Goal: Task Accomplishment & Management: Use online tool/utility

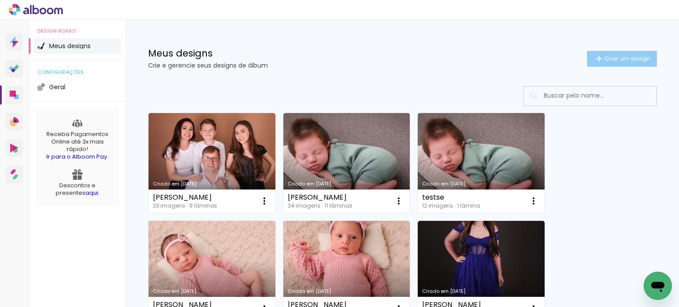
click at [626, 64] on paper-button "Criar um design" at bounding box center [622, 59] width 70 height 16
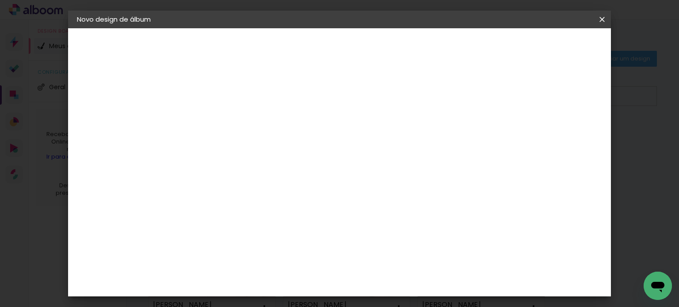
click at [221, 119] on input at bounding box center [221, 119] width 0 height 14
type input "15 anos [PERSON_NAME]"
type paper-input "15 anos [PERSON_NAME]"
click at [0, 0] on slot "Avançar" at bounding box center [0, 0] width 0 height 0
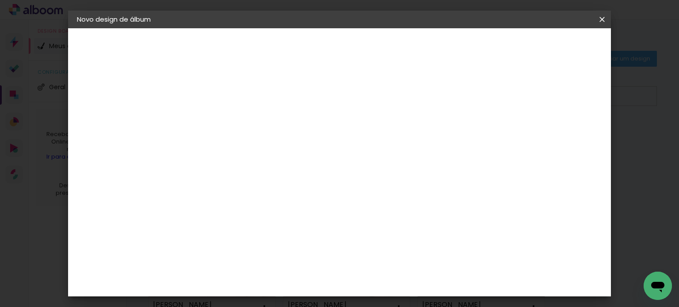
click at [241, 204] on div "AlfaFotoBook" at bounding box center [238, 207] width 47 height 7
click at [0, 0] on slot "Avançar" at bounding box center [0, 0] width 0 height 0
click at [281, 167] on span "Panorama" at bounding box center [260, 178] width 41 height 23
click at [0, 0] on slot "Avançar" at bounding box center [0, 0] width 0 height 0
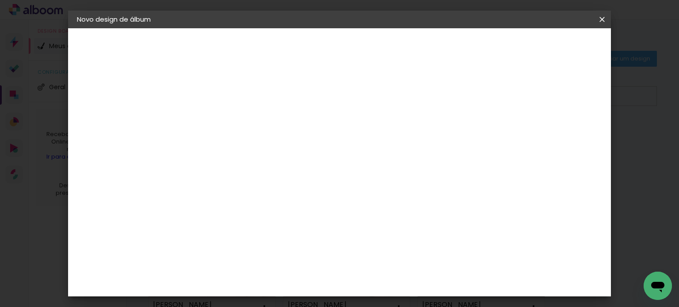
click at [497, 98] on div at bounding box center [493, 96] width 8 height 8
type paper-checkbox "on"
click at [556, 42] on paper-button "Iniciar design" at bounding box center [527, 46] width 58 height 15
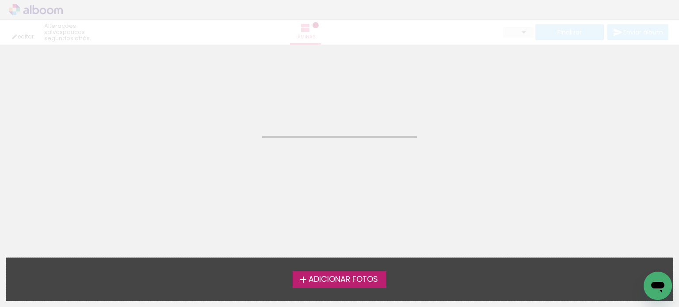
click at [352, 278] on span "Adicionar Fotos" at bounding box center [343, 280] width 69 height 8
click at [0, 0] on input "file" at bounding box center [0, 0] width 0 height 0
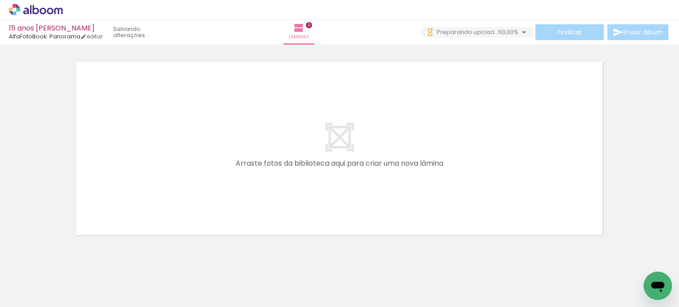
click at [28, 295] on span "Adicionar Fotos" at bounding box center [31, 295] width 27 height 10
click at [0, 0] on input "file" at bounding box center [0, 0] width 0 height 0
click at [72, 276] on iron-horizontal-list at bounding box center [64, 279] width 18 height 55
drag, startPoint x: 507, startPoint y: 279, endPoint x: 540, endPoint y: 259, distance: 38.6
click at [435, 180] on quentale-workspace at bounding box center [339, 153] width 679 height 307
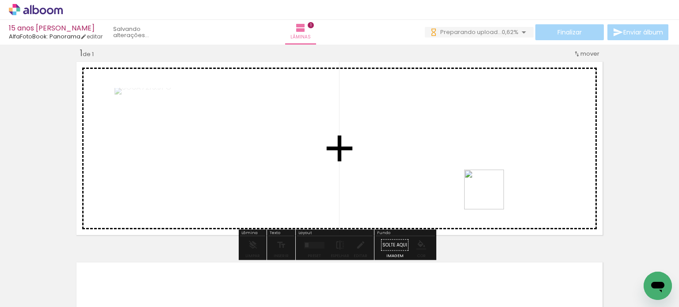
drag, startPoint x: 549, startPoint y: 273, endPoint x: 590, endPoint y: 268, distance: 40.9
click at [470, 177] on quentale-workspace at bounding box center [339, 153] width 679 height 307
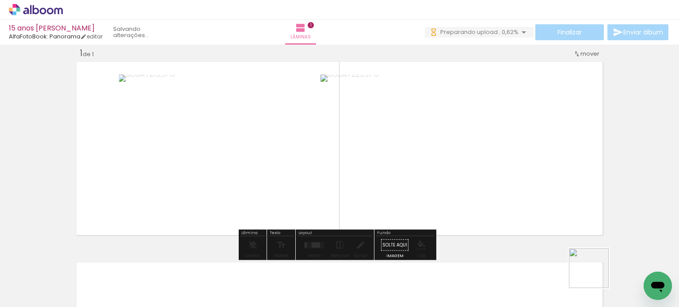
drag, startPoint x: 602, startPoint y: 284, endPoint x: 621, endPoint y: 263, distance: 27.5
click at [478, 197] on quentale-workspace at bounding box center [339, 153] width 679 height 307
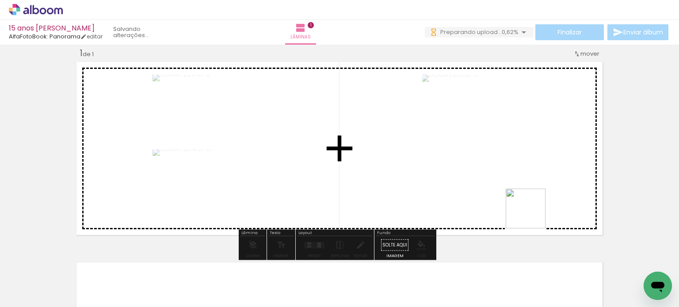
drag, startPoint x: 639, startPoint y: 270, endPoint x: 639, endPoint y: 302, distance: 32.7
click at [500, 198] on quentale-workspace at bounding box center [339, 153] width 679 height 307
drag, startPoint x: 602, startPoint y: 279, endPoint x: 600, endPoint y: 244, distance: 34.9
click at [479, 186] on quentale-workspace at bounding box center [339, 153] width 679 height 307
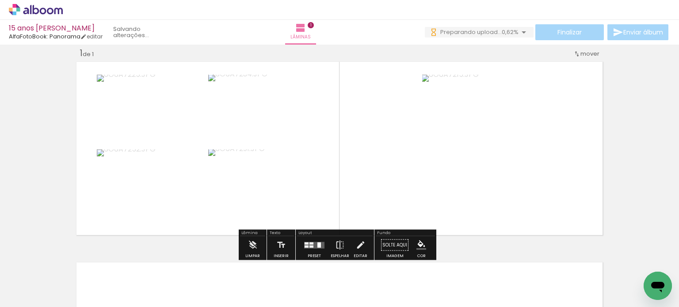
drag, startPoint x: 633, startPoint y: 270, endPoint x: 497, endPoint y: 163, distance: 173.2
click at [437, 136] on quentale-workspace at bounding box center [339, 153] width 679 height 307
click at [316, 244] on quentale-layouter at bounding box center [314, 245] width 20 height 7
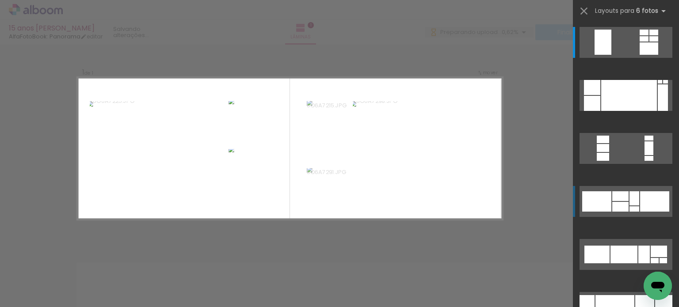
click at [613, 111] on div at bounding box center [629, 95] width 56 height 31
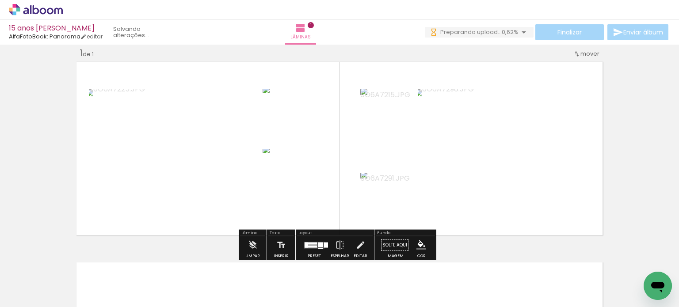
click at [218, 155] on quentale-photo at bounding box center [175, 148] width 172 height 118
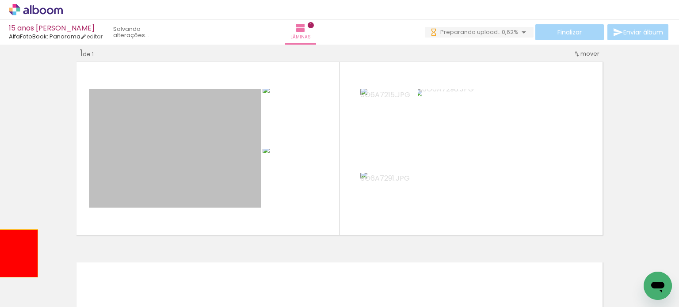
drag, startPoint x: 198, startPoint y: 143, endPoint x: 180, endPoint y: 226, distance: 84.6
click at [3, 255] on quentale-workspace at bounding box center [339, 153] width 679 height 307
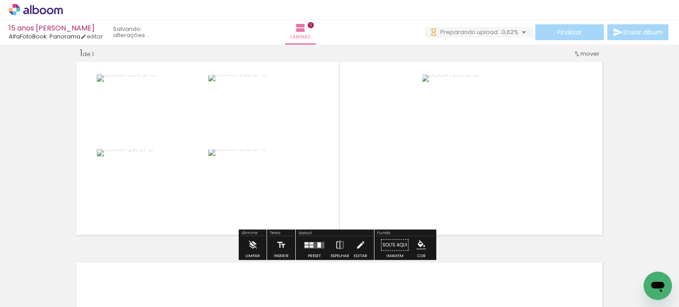
click at [317, 244] on div at bounding box center [319, 244] width 4 height 5
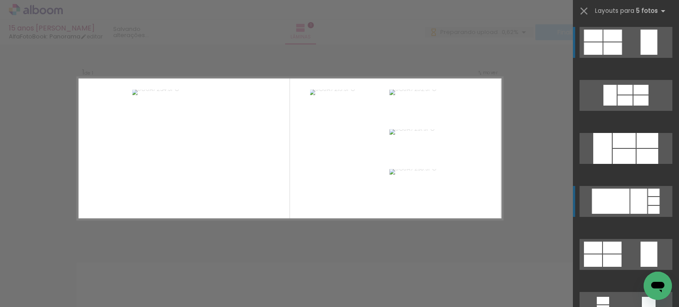
click at [622, 55] on div at bounding box center [612, 48] width 19 height 12
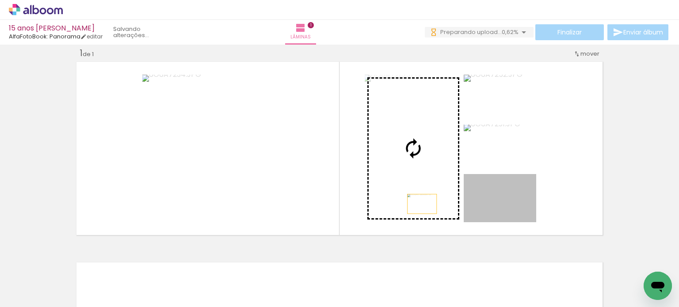
drag, startPoint x: 522, startPoint y: 209, endPoint x: 252, endPoint y: 188, distance: 270.5
click at [0, 0] on slot at bounding box center [0, 0] width 0 height 0
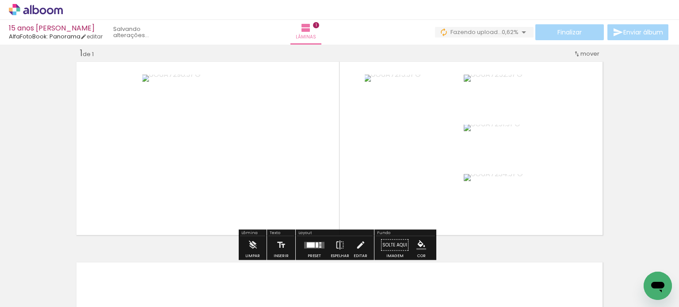
click at [571, 206] on quentale-layouter at bounding box center [339, 148] width 531 height 179
click at [313, 240] on div at bounding box center [314, 246] width 24 height 18
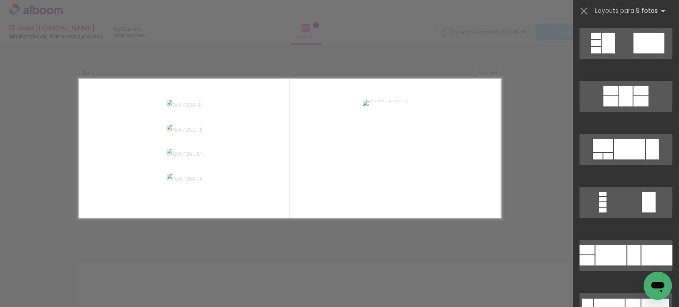
scroll to position [424, 0]
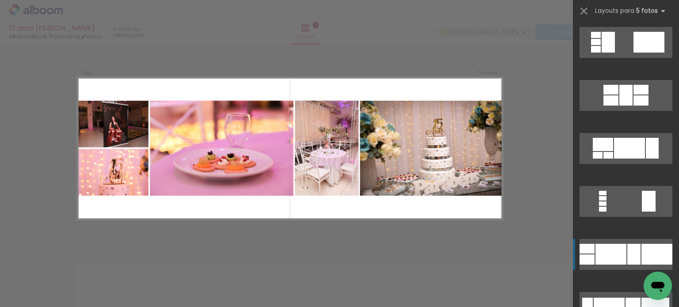
click at [617, 251] on div at bounding box center [610, 254] width 31 height 21
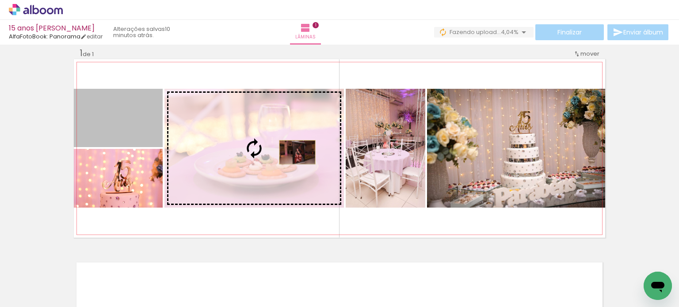
drag, startPoint x: 148, startPoint y: 134, endPoint x: 294, endPoint y: 152, distance: 147.0
click at [0, 0] on slot at bounding box center [0, 0] width 0 height 0
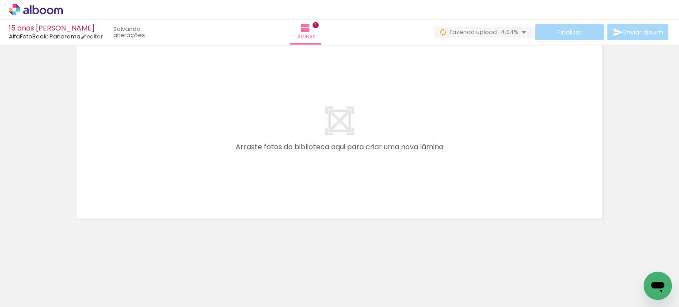
scroll to position [0, 0]
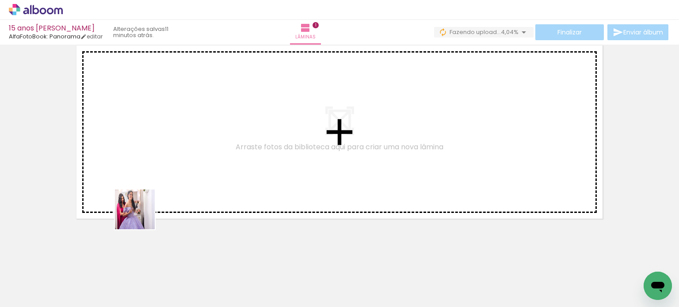
drag, startPoint x: 98, startPoint y: 282, endPoint x: 154, endPoint y: 272, distance: 56.7
click at [176, 183] on quentale-workspace at bounding box center [339, 153] width 679 height 307
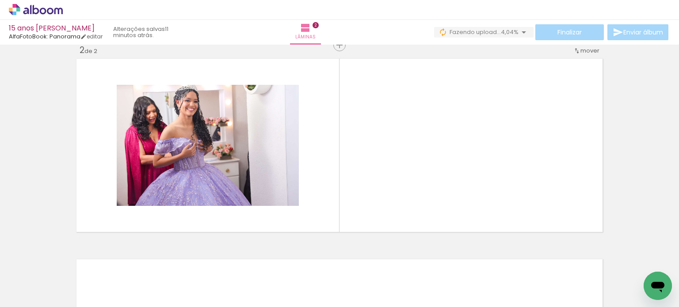
scroll to position [212, 0]
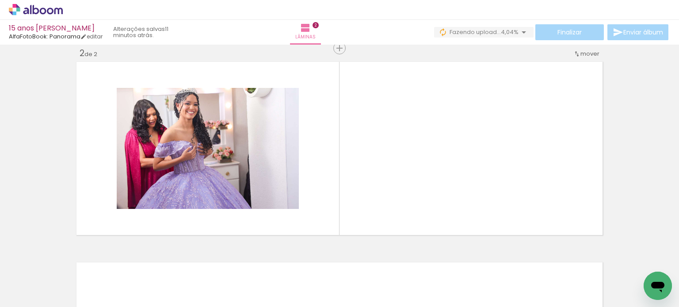
drag, startPoint x: 145, startPoint y: 281, endPoint x: 170, endPoint y: 286, distance: 26.3
click at [357, 180] on quentale-workspace at bounding box center [339, 153] width 679 height 307
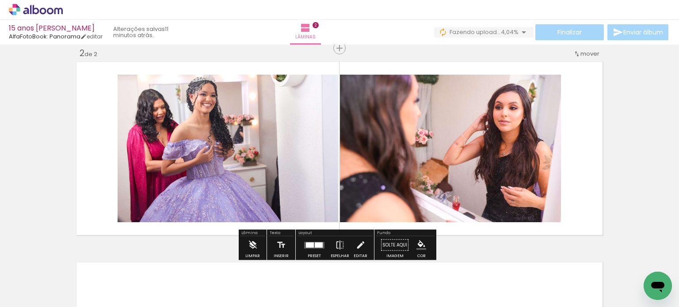
drag, startPoint x: 198, startPoint y: 264, endPoint x: 252, endPoint y: 237, distance: 60.7
click at [270, 175] on quentale-workspace at bounding box center [339, 153] width 679 height 307
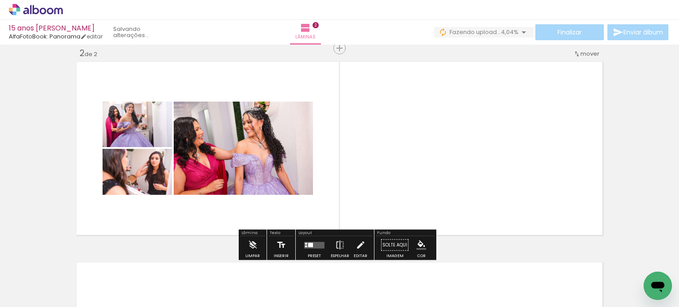
drag, startPoint x: 239, startPoint y: 285, endPoint x: 288, endPoint y: 247, distance: 62.4
click at [296, 179] on quentale-workspace at bounding box center [339, 153] width 679 height 307
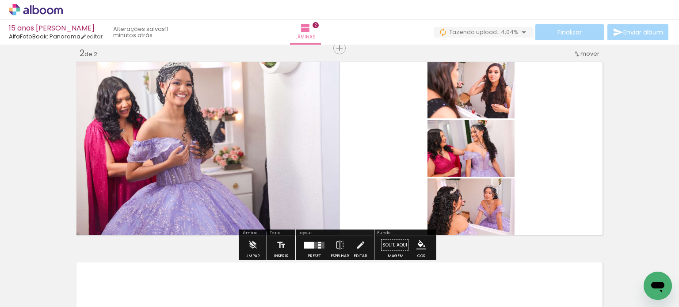
drag, startPoint x: 293, startPoint y: 271, endPoint x: 371, endPoint y: 205, distance: 102.9
click at [350, 175] on quentale-workspace at bounding box center [339, 153] width 679 height 307
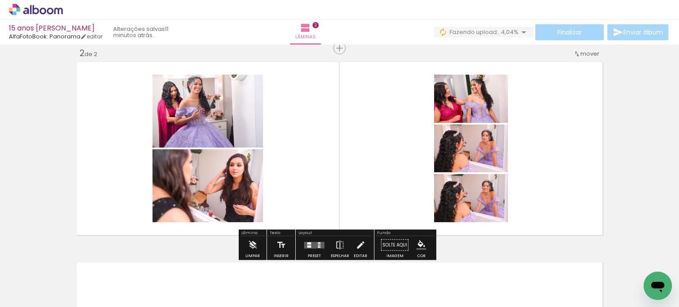
click at [309, 245] on quentale-layouter at bounding box center [314, 245] width 20 height 7
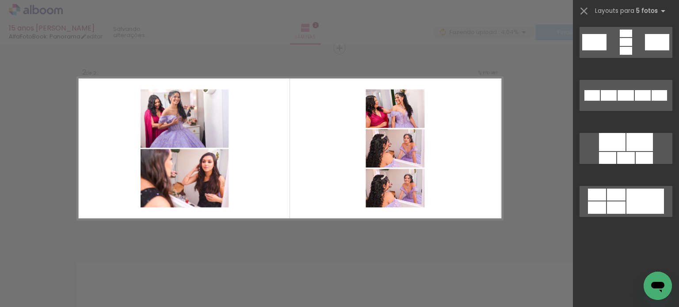
scroll to position [0, 0]
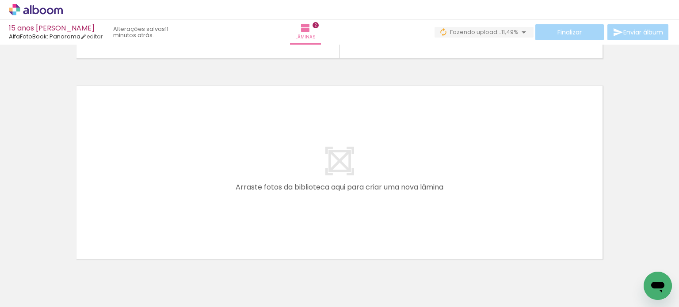
scroll to position [0, 196]
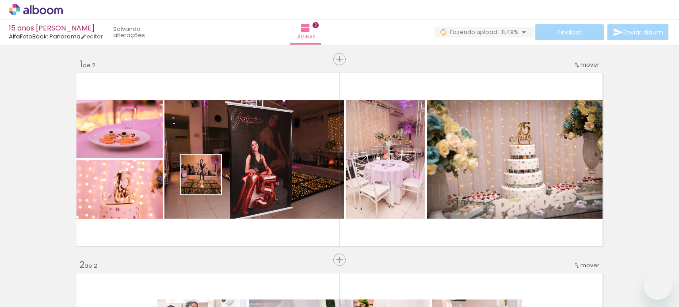
click at [161, 134] on quentale-workspace at bounding box center [339, 153] width 679 height 307
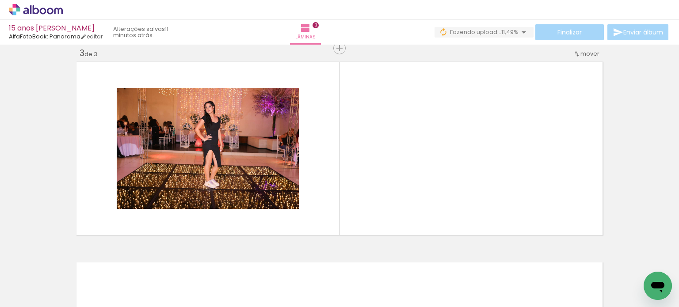
scroll to position [0, 728]
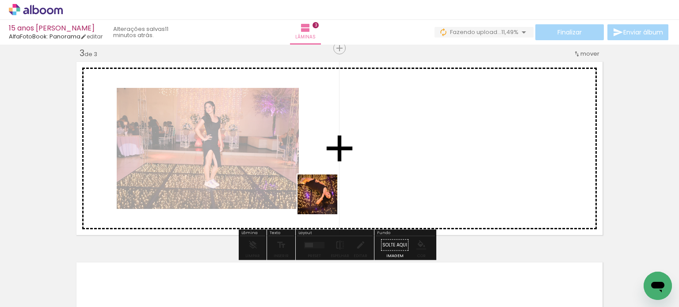
drag, startPoint x: 303, startPoint y: 270, endPoint x: 342, endPoint y: 256, distance: 41.5
click at [337, 161] on quentale-workspace at bounding box center [339, 153] width 679 height 307
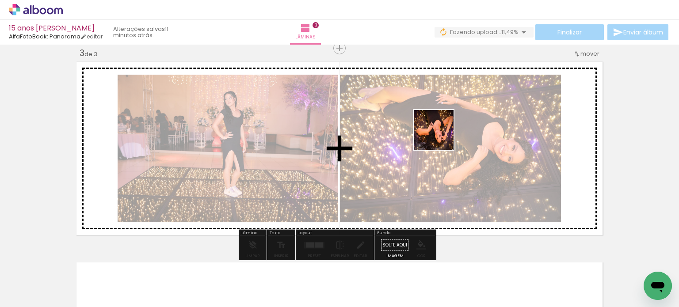
drag, startPoint x: 369, startPoint y: 237, endPoint x: 449, endPoint y: 135, distance: 129.3
click at [449, 130] on quentale-workspace at bounding box center [339, 153] width 679 height 307
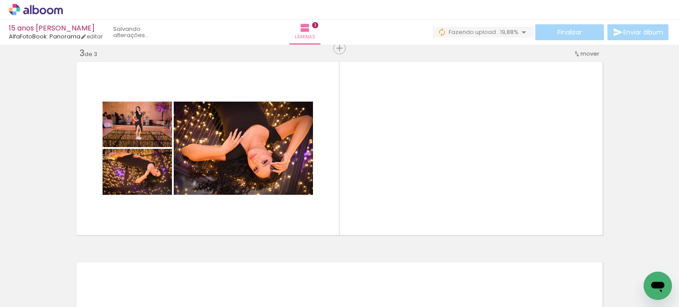
scroll to position [0, 10981]
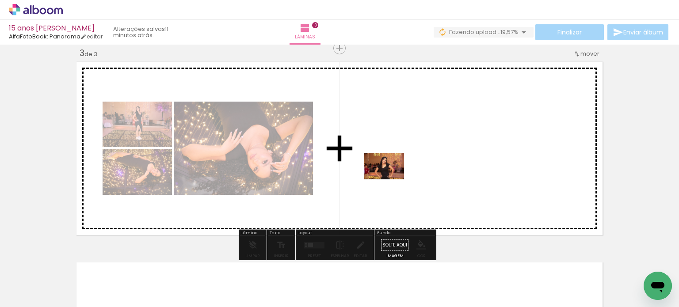
drag, startPoint x: 259, startPoint y: 276, endPoint x: 391, endPoint y: 179, distance: 163.5
click at [391, 179] on quentale-workspace at bounding box center [339, 153] width 679 height 307
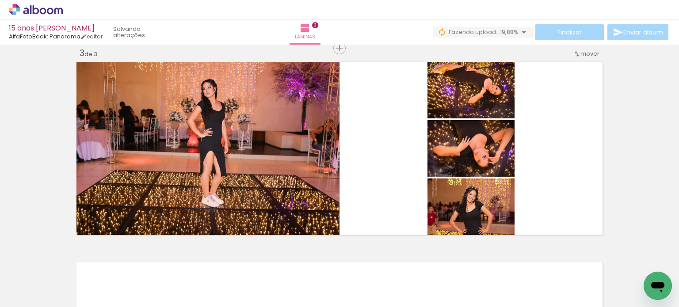
scroll to position [0, 11234]
